Goal: Task Accomplishment & Management: Manage account settings

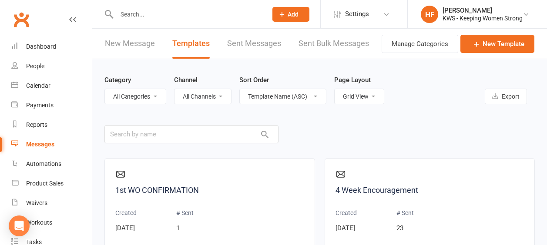
select select "grid"
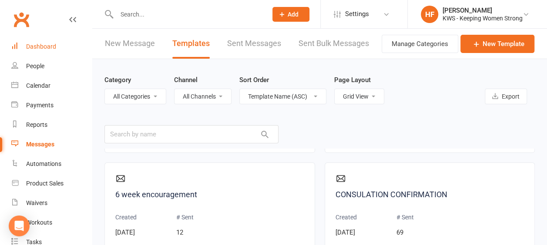
drag, startPoint x: 0, startPoint y: 0, endPoint x: 46, endPoint y: 48, distance: 66.5
click at [46, 48] on div "Dashboard" at bounding box center [41, 46] width 30 height 7
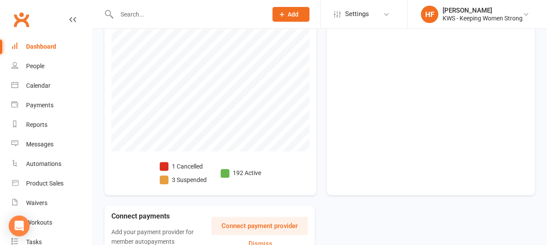
scroll to position [348, 0]
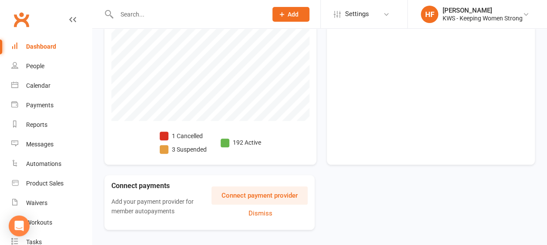
click at [165, 132] on span at bounding box center [164, 136] width 9 height 9
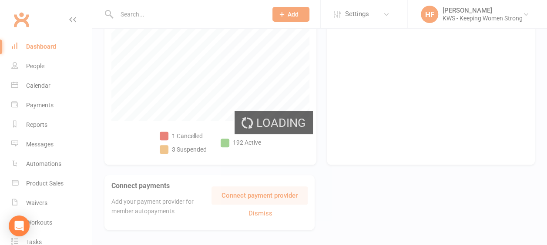
select select "no_trial"
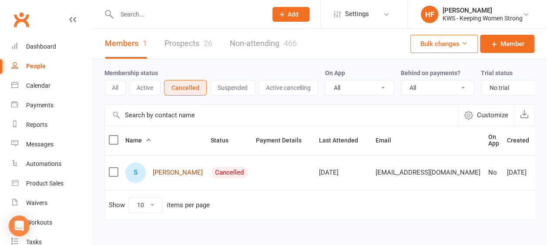
click at [178, 175] on link "[PERSON_NAME]" at bounding box center [178, 172] width 50 height 7
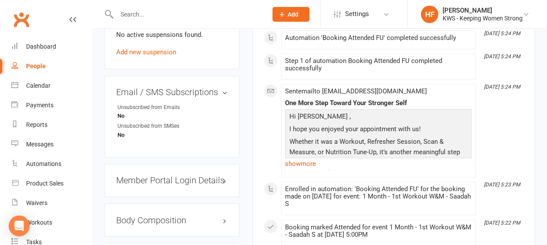
scroll to position [773, 0]
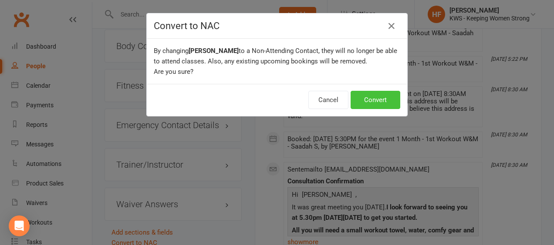
click at [369, 100] on button "Convert" at bounding box center [375, 100] width 50 height 18
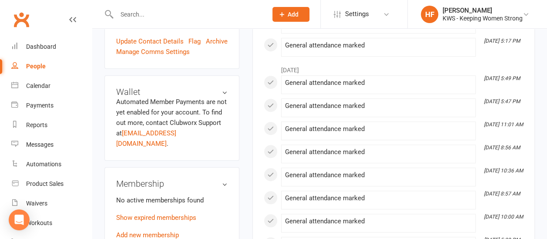
scroll to position [261, 0]
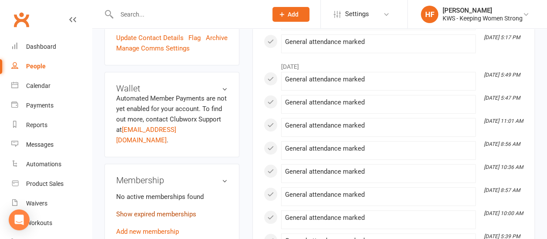
click at [179, 210] on link "Show expired memberships" at bounding box center [156, 214] width 80 height 8
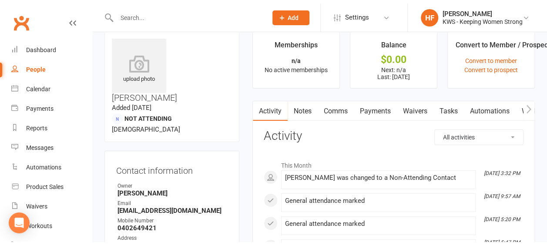
scroll to position [0, 0]
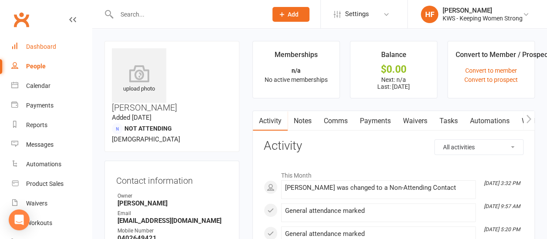
click at [46, 47] on div "Dashboard" at bounding box center [41, 46] width 30 height 7
